Goal: Task Accomplishment & Management: Complete application form

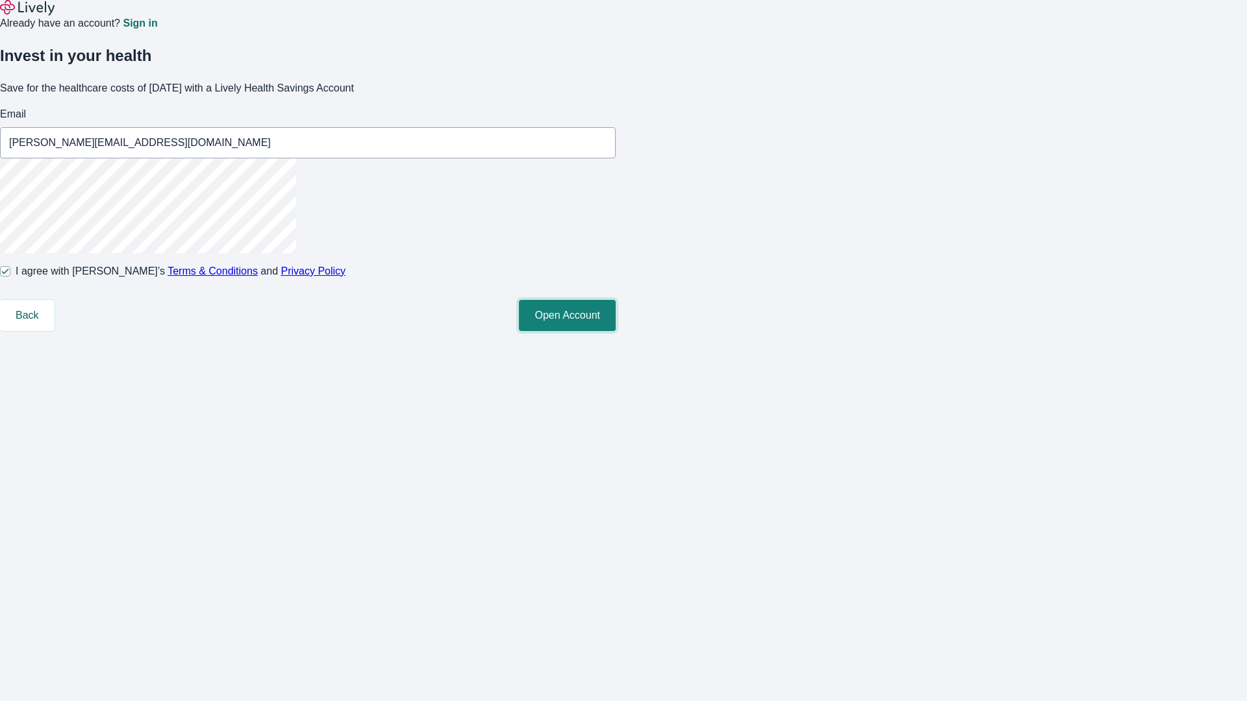
click at [616, 331] on button "Open Account" at bounding box center [567, 315] width 97 height 31
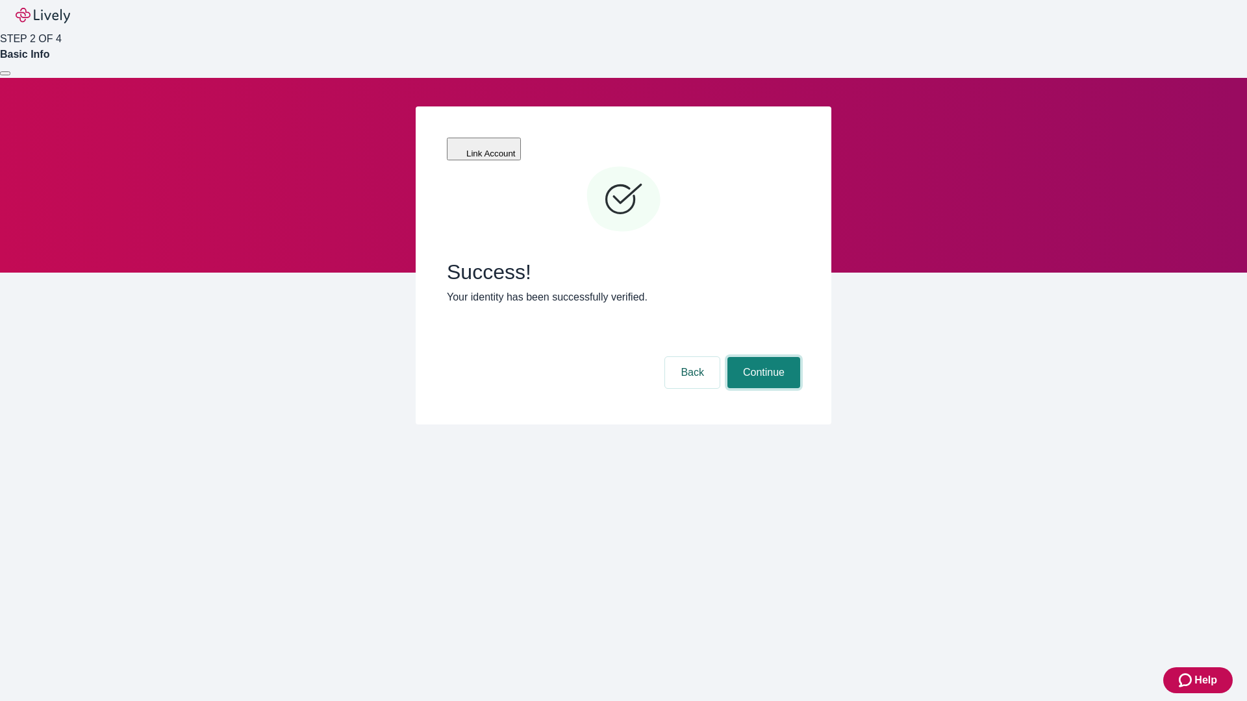
click at [762, 357] on button "Continue" at bounding box center [763, 372] width 73 height 31
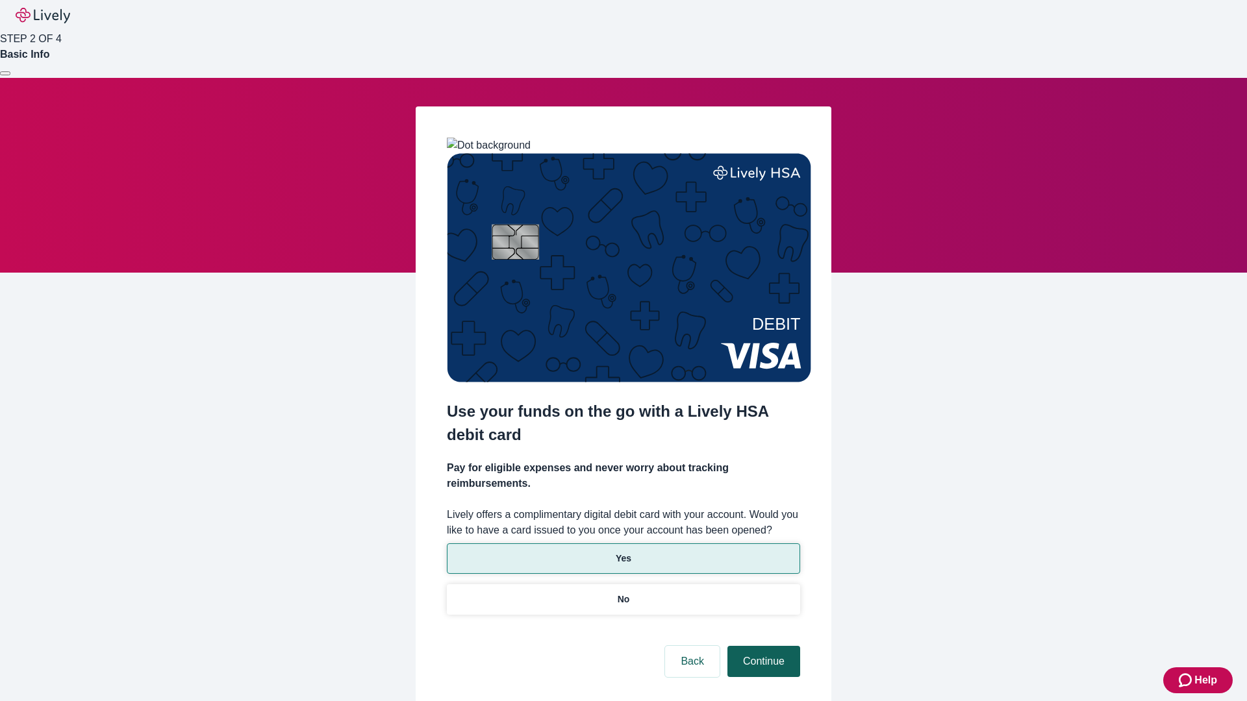
click at [623, 593] on p "No" at bounding box center [623, 600] width 12 height 14
click at [762, 646] on button "Continue" at bounding box center [763, 661] width 73 height 31
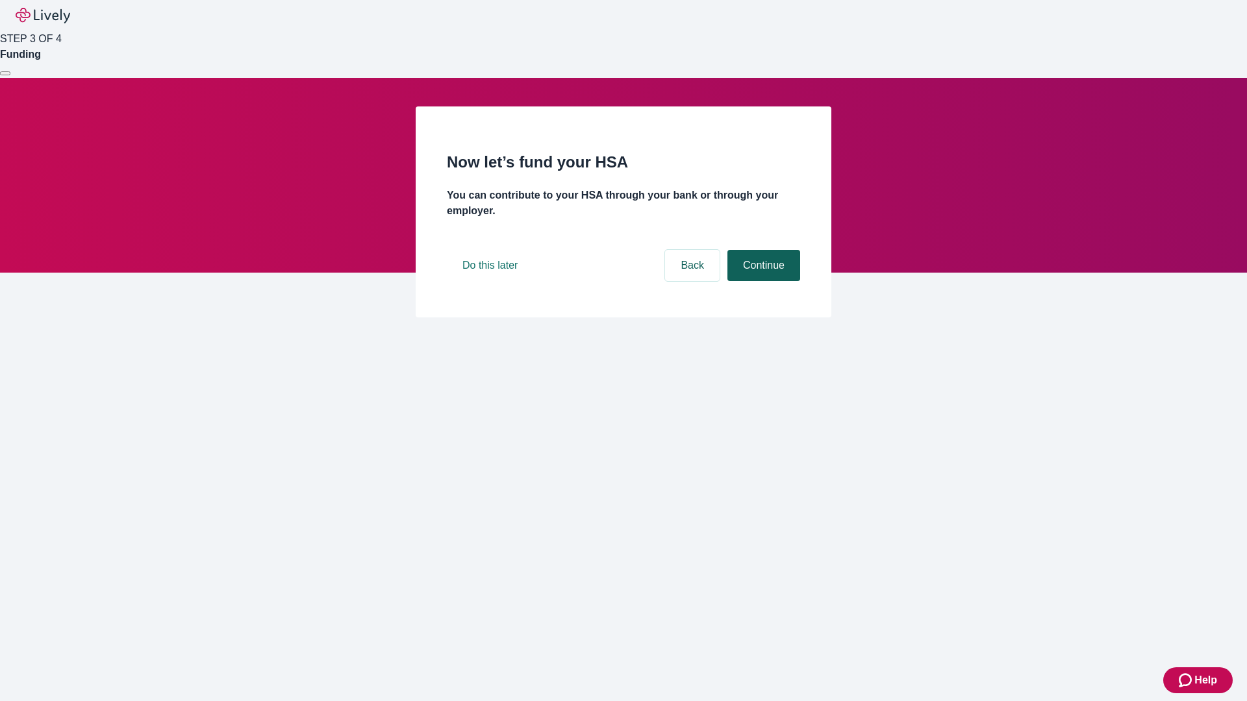
click at [762, 281] on button "Continue" at bounding box center [763, 265] width 73 height 31
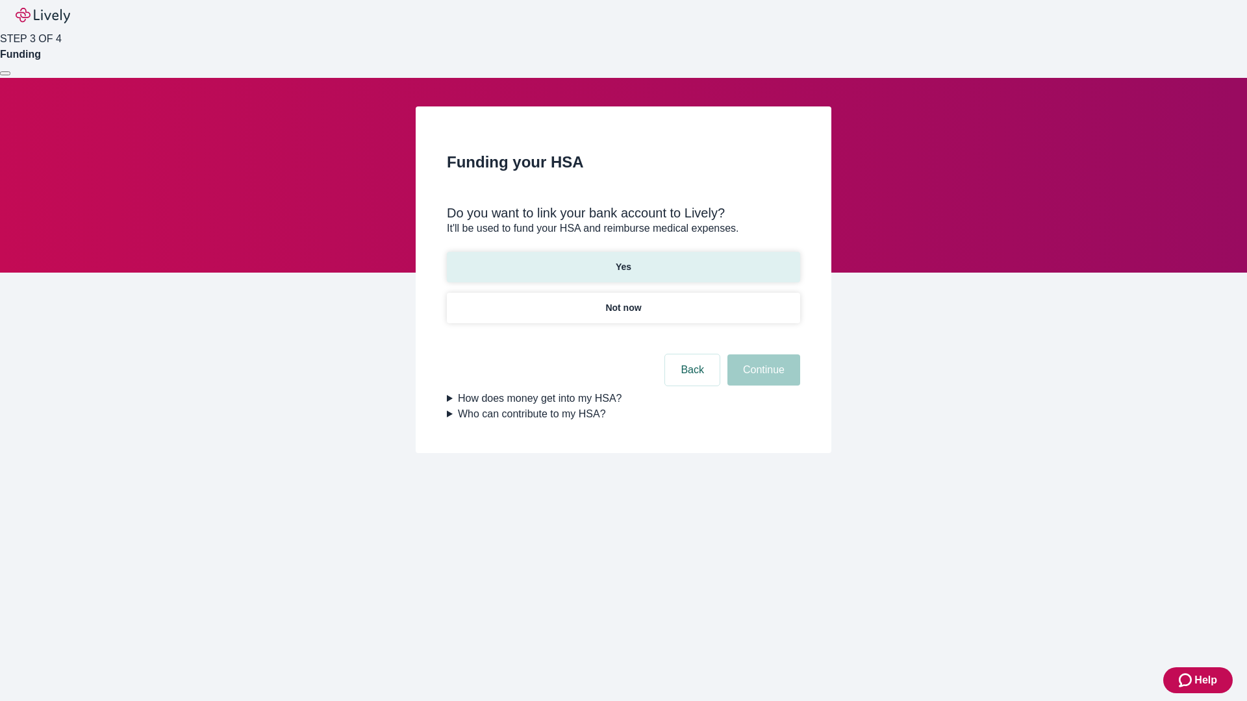
click at [623, 260] on p "Yes" at bounding box center [624, 267] width 16 height 14
click at [762, 355] on button "Continue" at bounding box center [763, 370] width 73 height 31
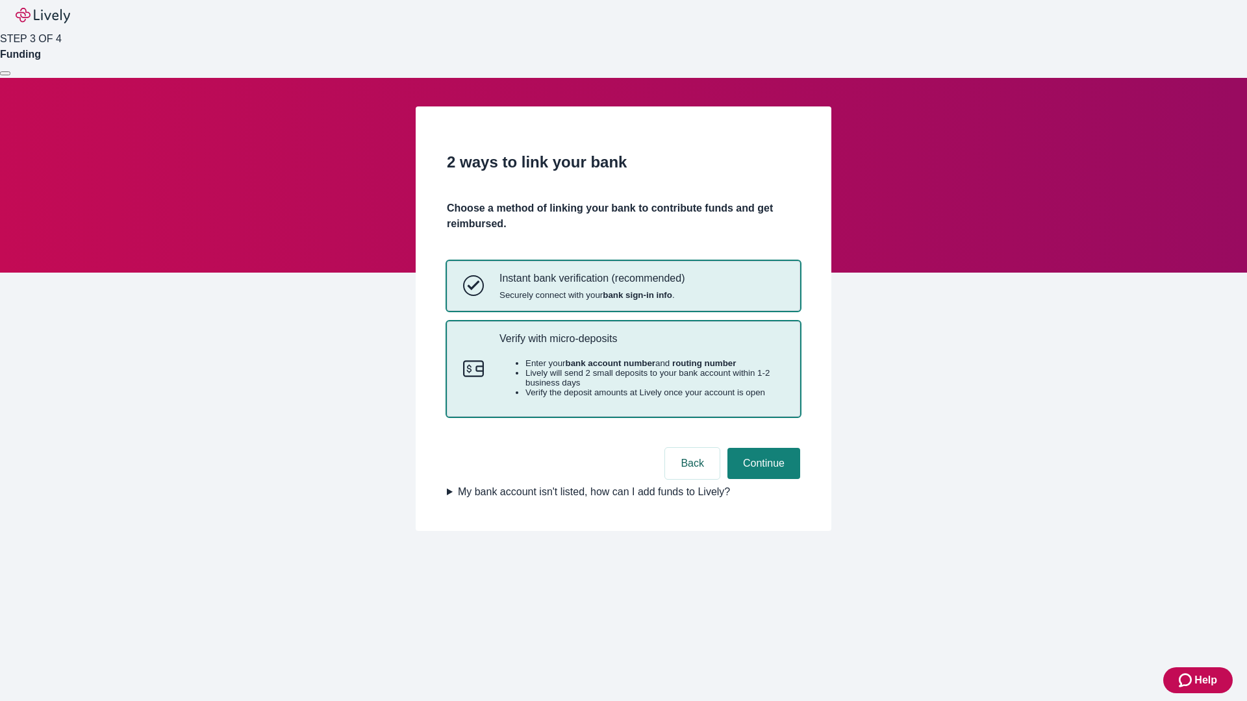
click at [641, 345] on p "Verify with micro-deposits" at bounding box center [641, 338] width 284 height 12
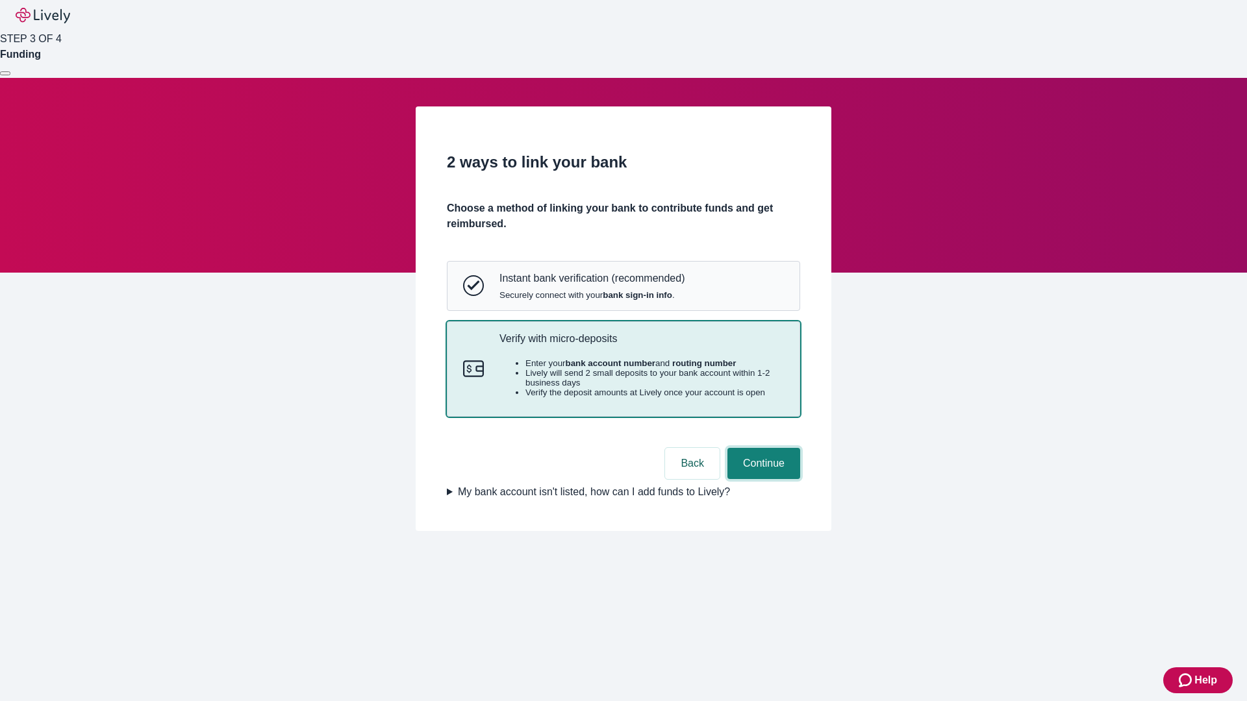
click at [762, 479] on button "Continue" at bounding box center [763, 463] width 73 height 31
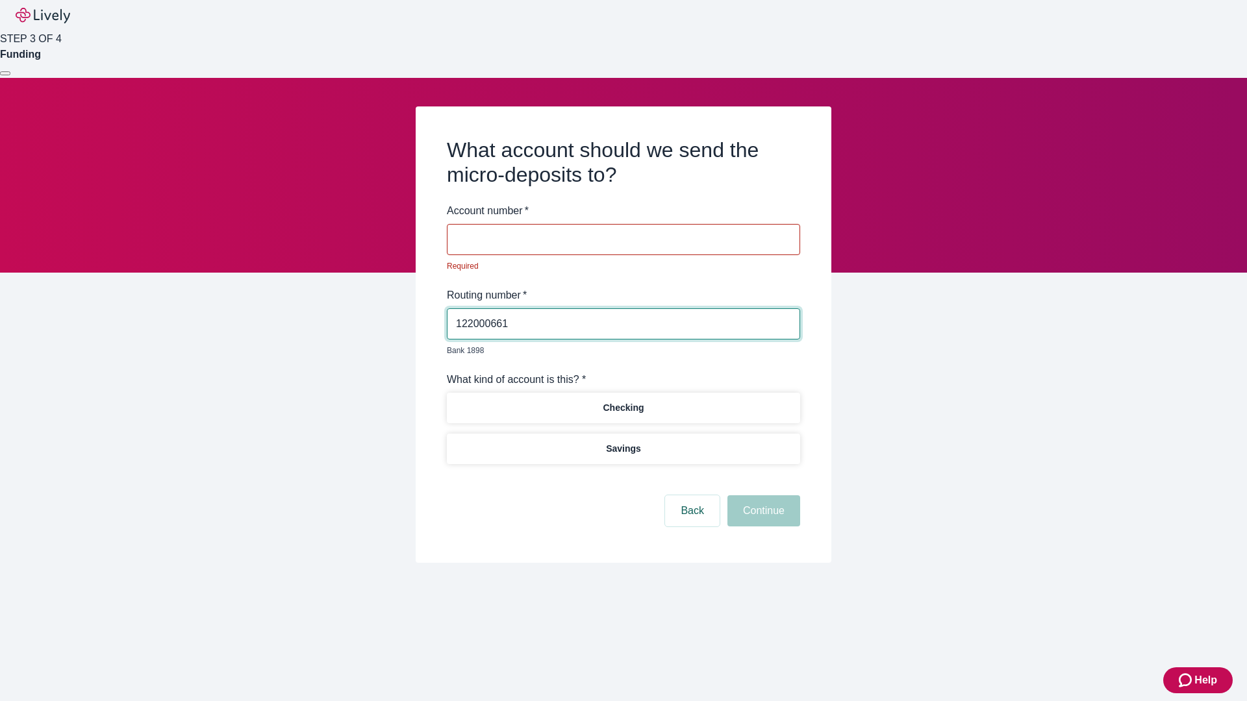
type input "122000661"
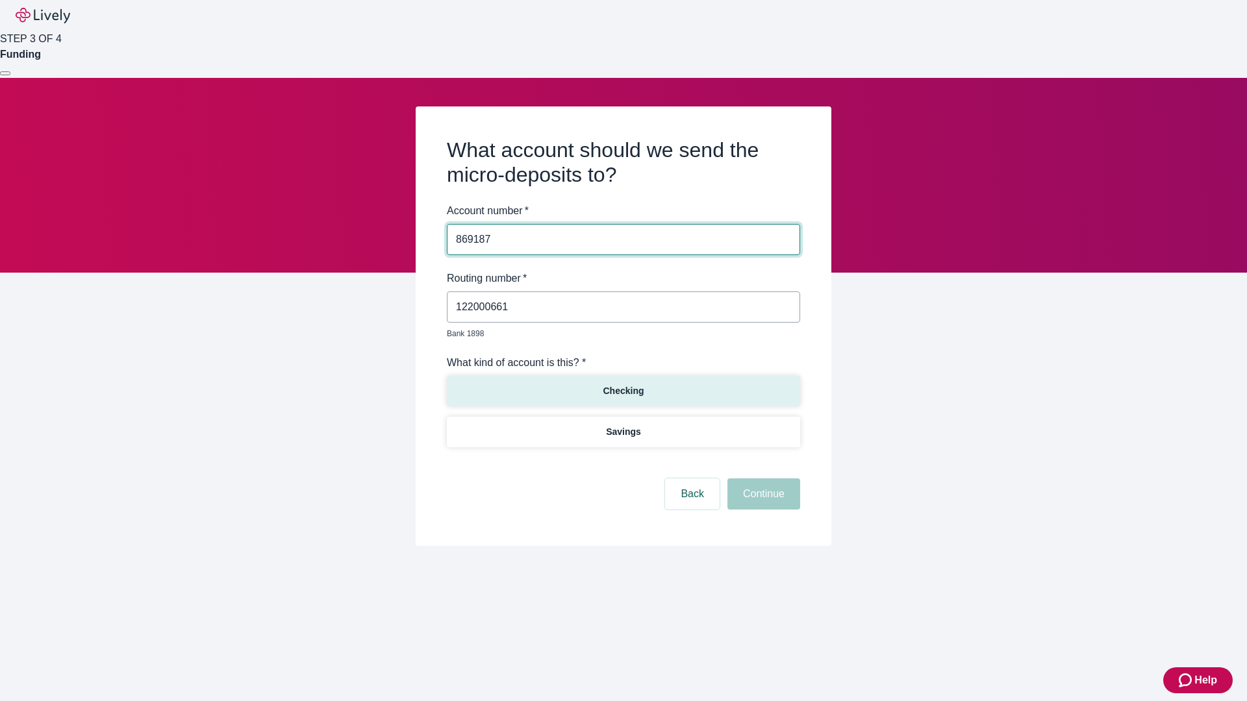
type input "869187"
click at [623, 384] on p "Checking" at bounding box center [623, 391] width 41 height 14
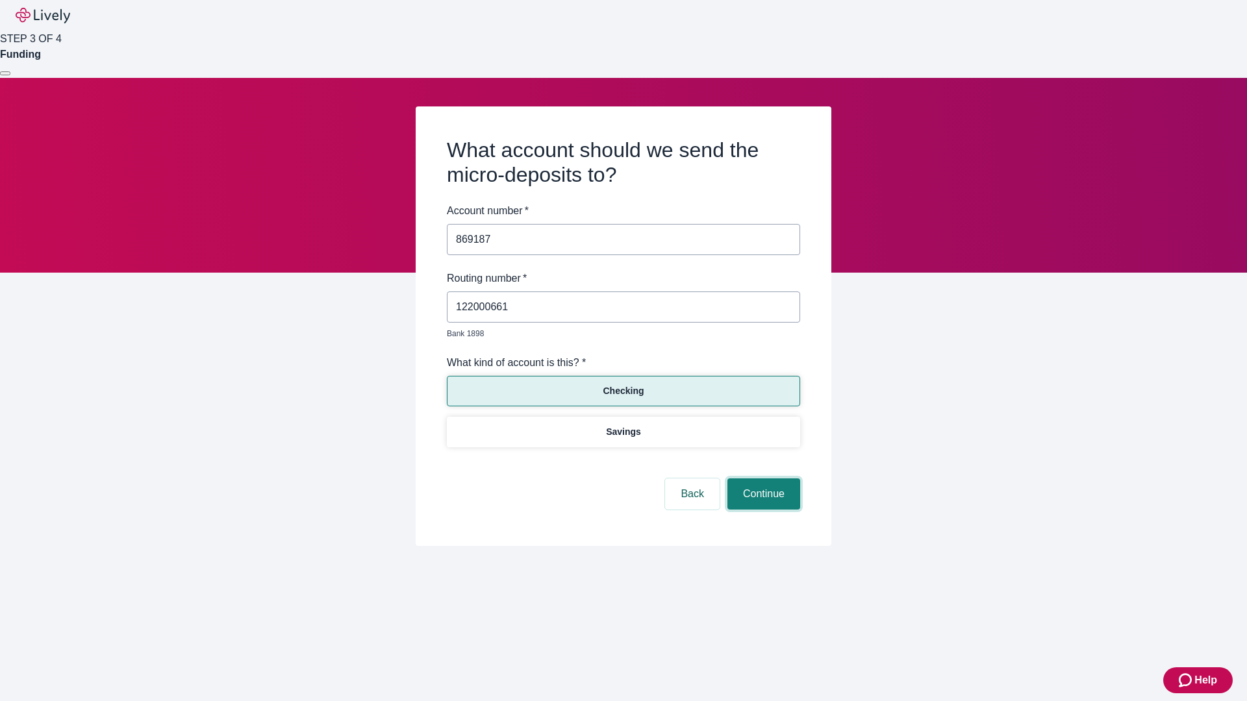
click at [762, 479] on button "Continue" at bounding box center [763, 494] width 73 height 31
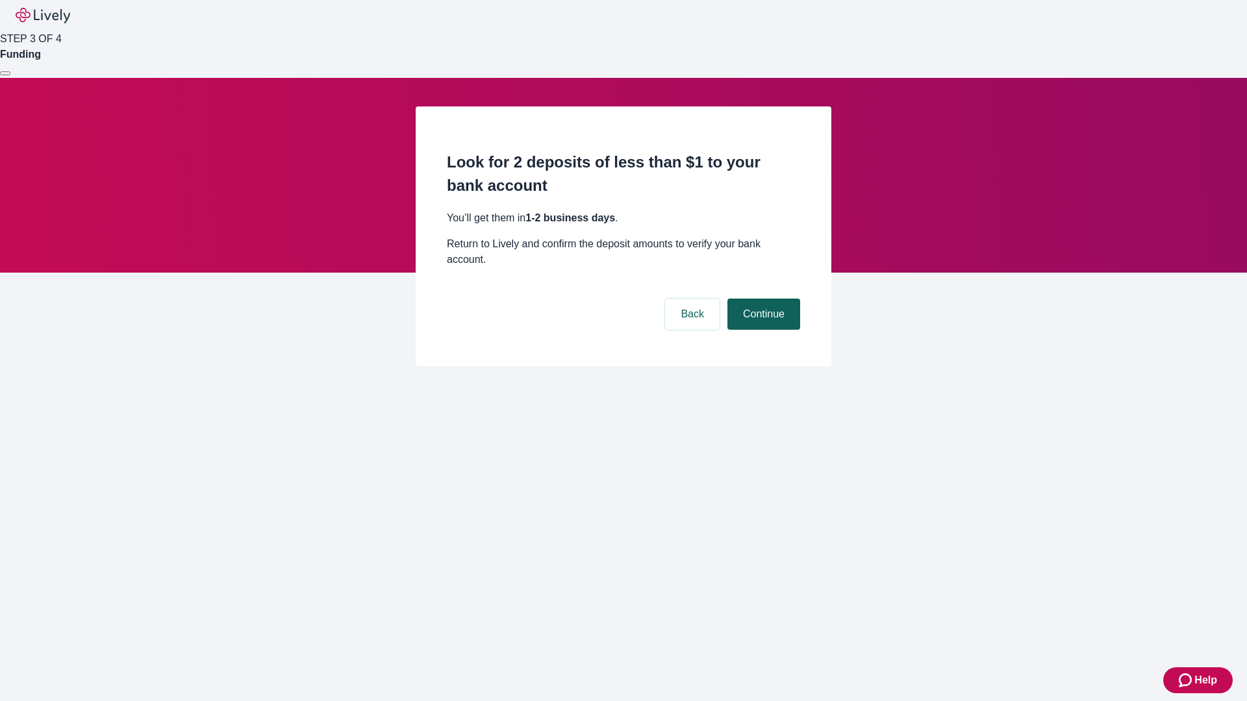
click at [762, 299] on button "Continue" at bounding box center [763, 314] width 73 height 31
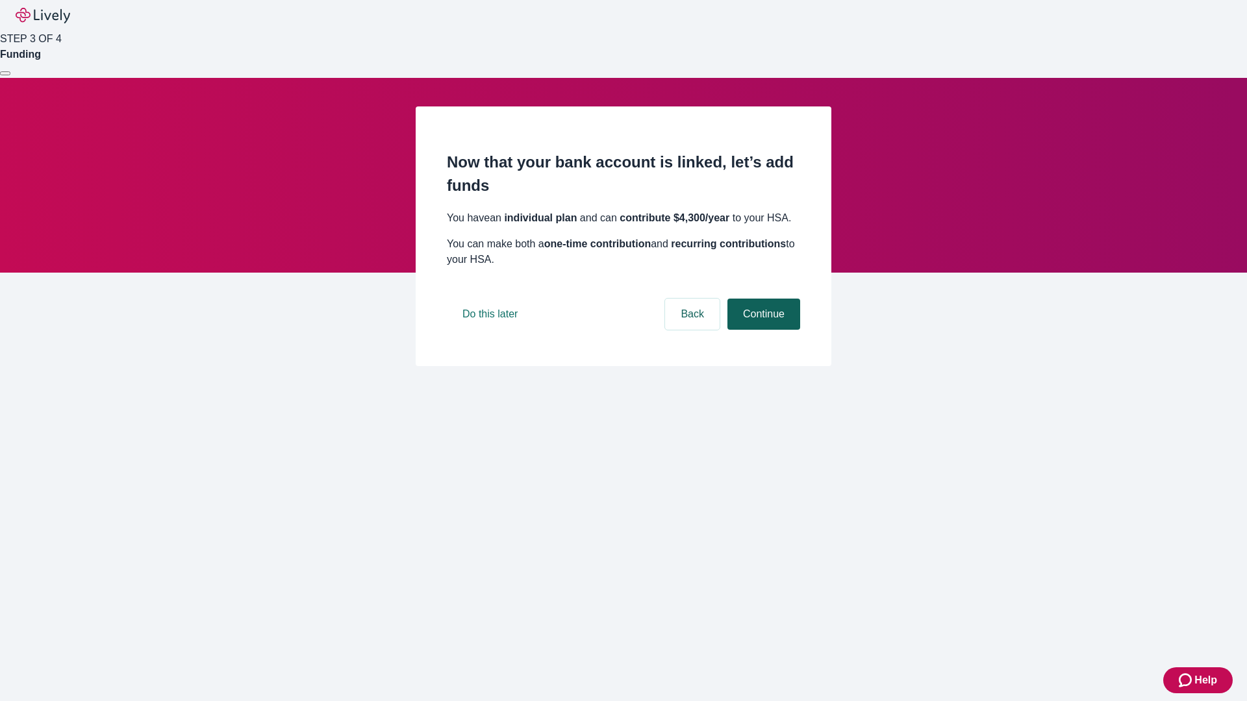
click at [762, 330] on button "Continue" at bounding box center [763, 314] width 73 height 31
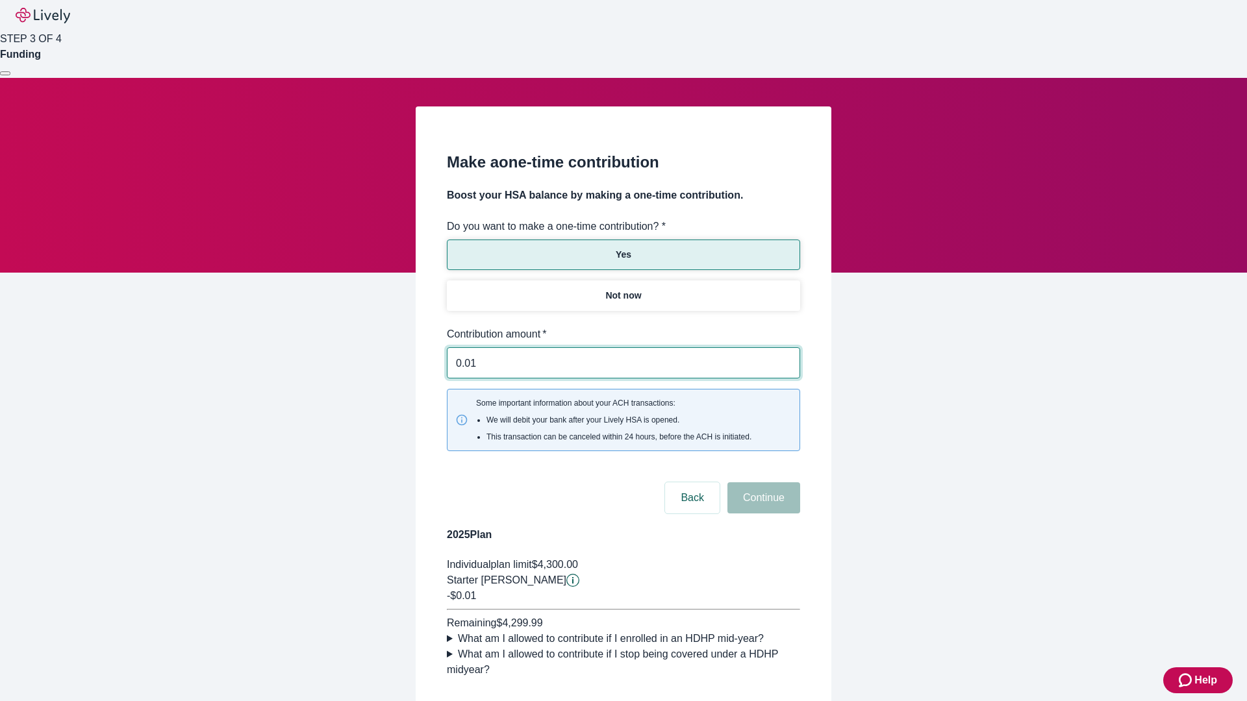
type input "0.01"
click at [762, 482] on button "Continue" at bounding box center [763, 497] width 73 height 31
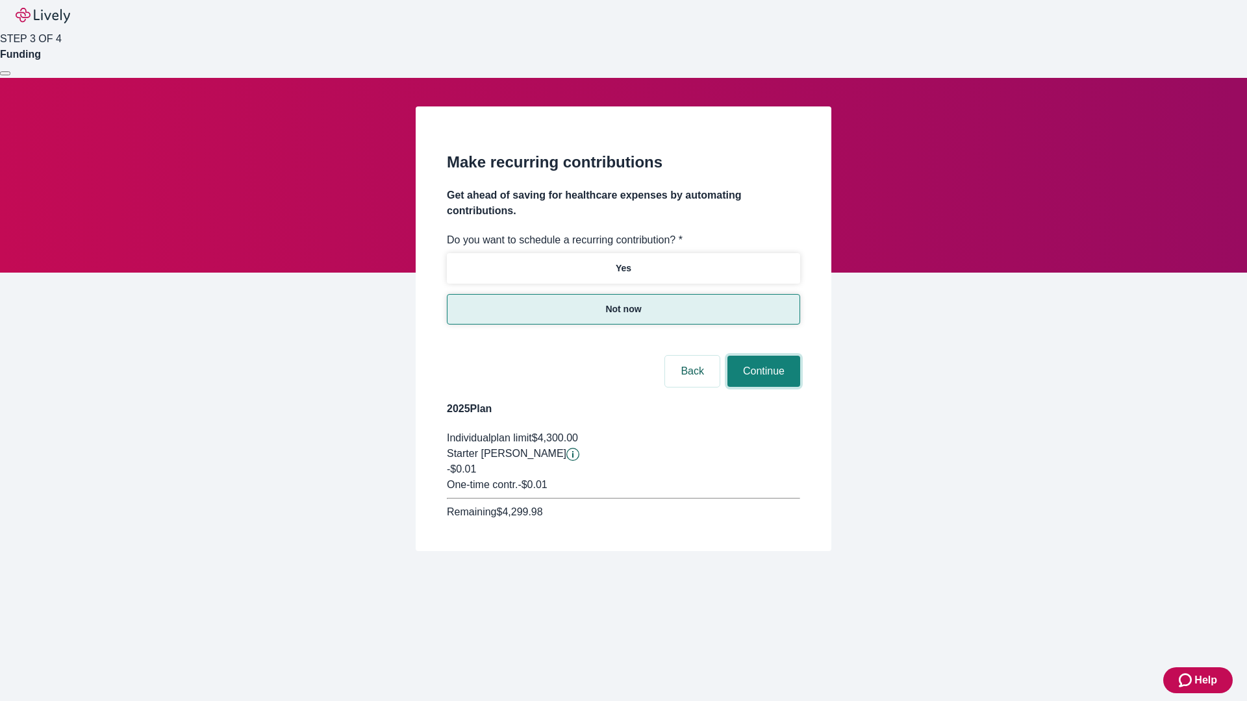
click at [762, 356] on button "Continue" at bounding box center [763, 371] width 73 height 31
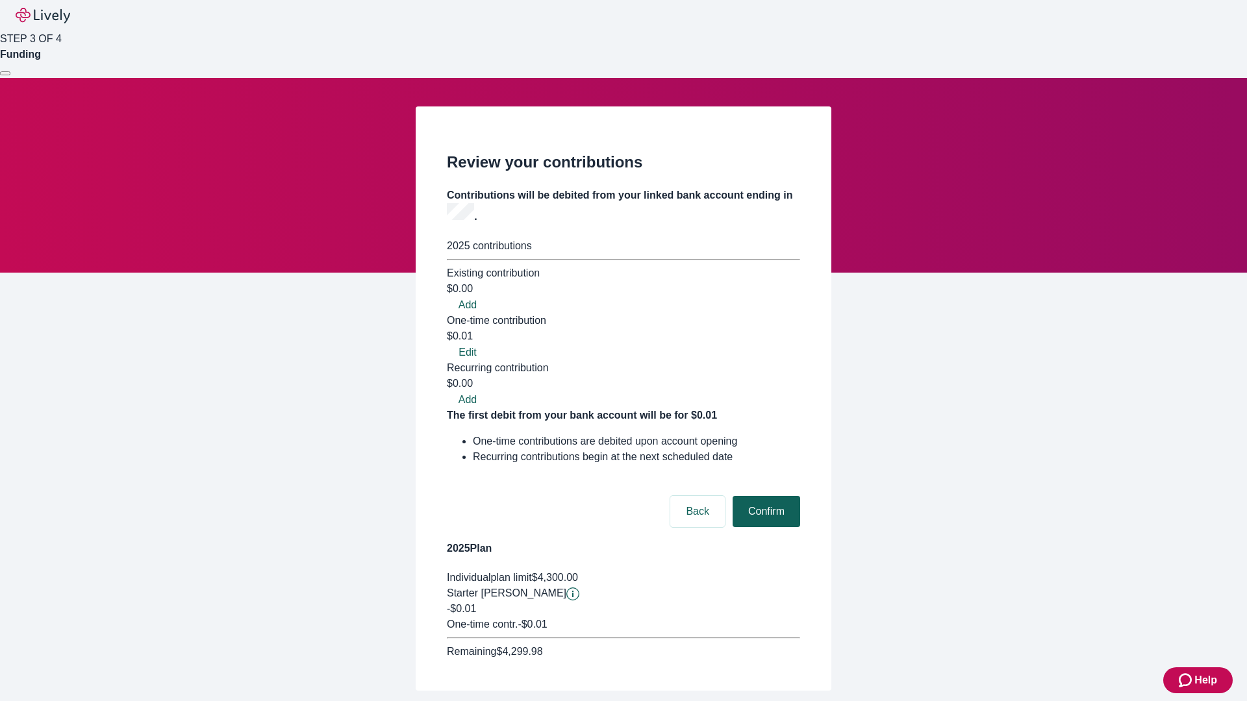
click at [764, 496] on button "Confirm" at bounding box center [766, 511] width 68 height 31
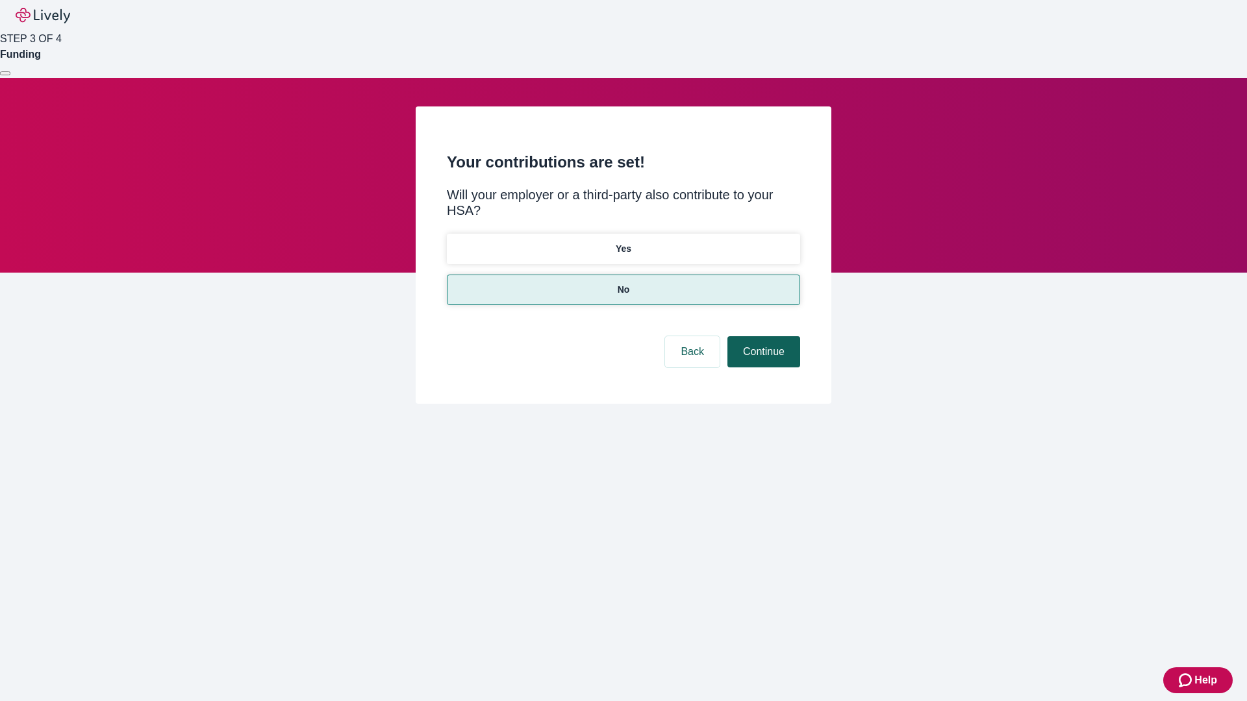
click at [762, 336] on button "Continue" at bounding box center [763, 351] width 73 height 31
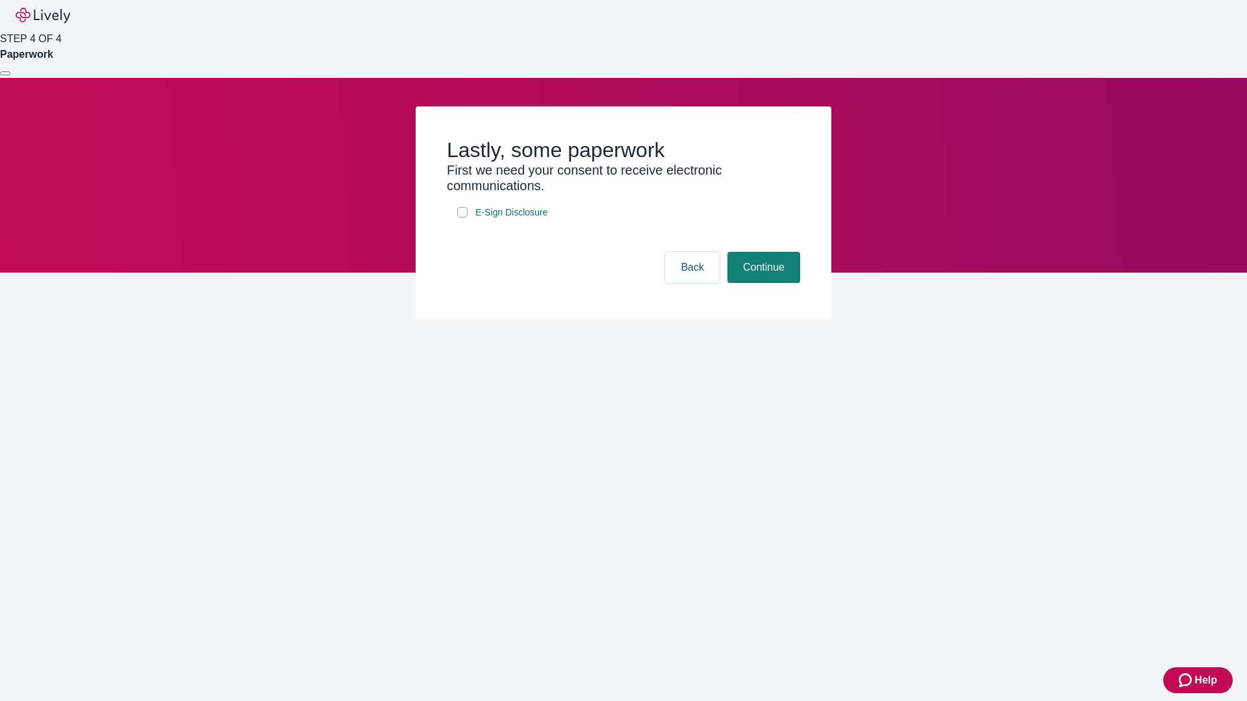
click at [462, 218] on input "E-Sign Disclosure" at bounding box center [462, 212] width 10 height 10
checkbox input "true"
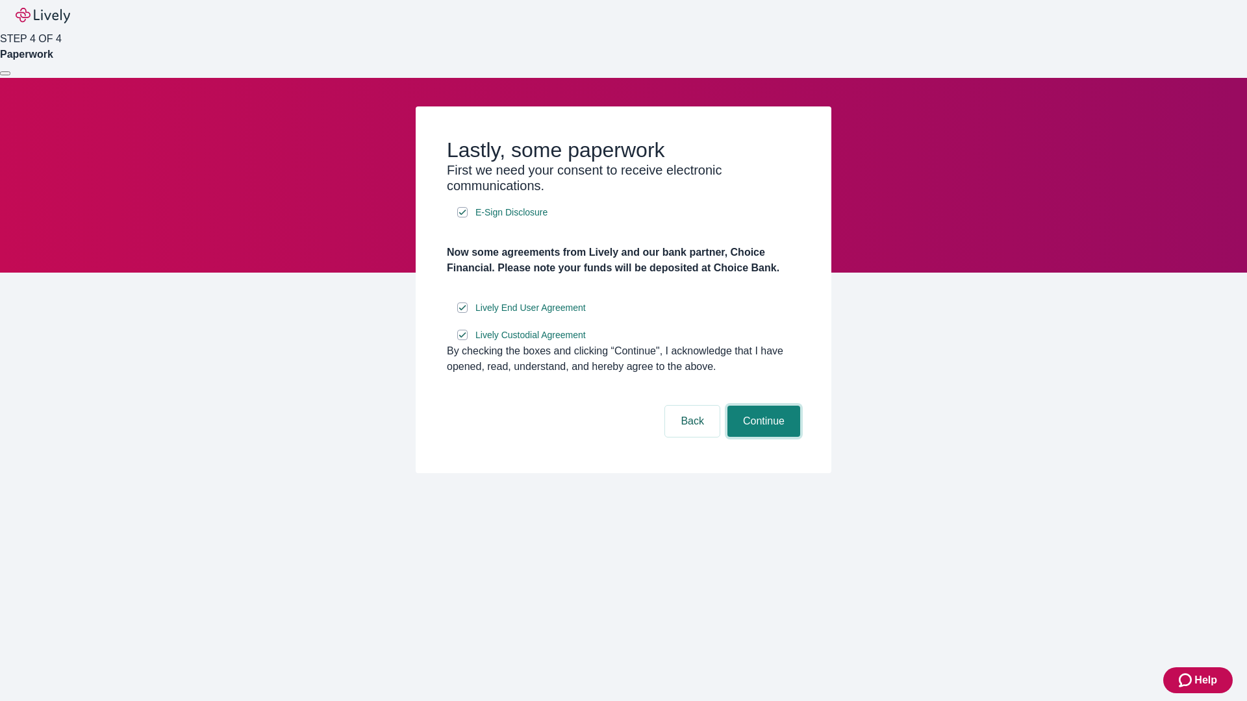
click at [762, 437] on button "Continue" at bounding box center [763, 421] width 73 height 31
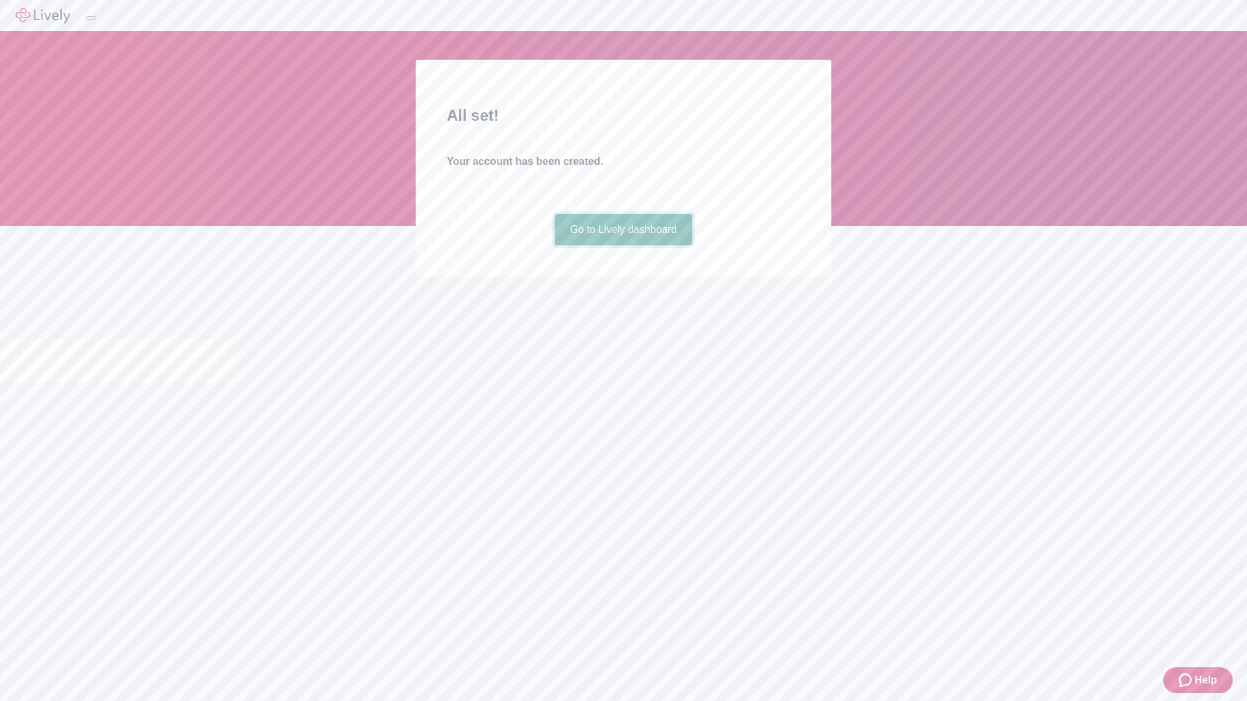
click at [623, 245] on link "Go to Lively dashboard" at bounding box center [624, 229] width 138 height 31
